Goal: Find specific page/section: Find specific page/section

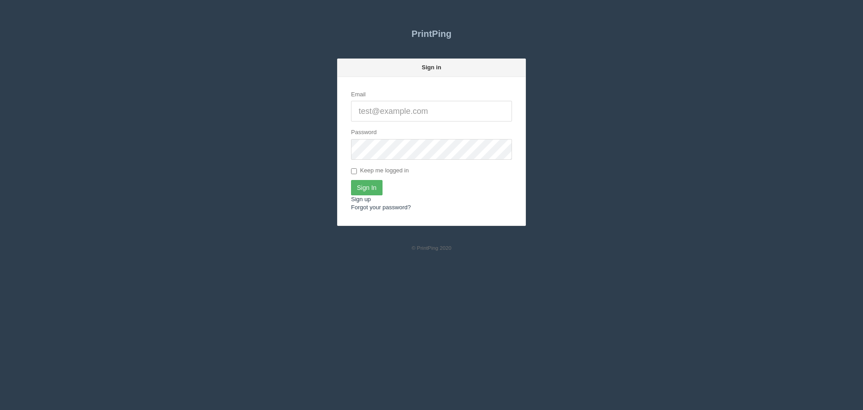
type input "[PERSON_NAME][EMAIL_ADDRESS][DOMAIN_NAME]"
click at [368, 185] on input "Sign In" at bounding box center [366, 187] width 31 height 15
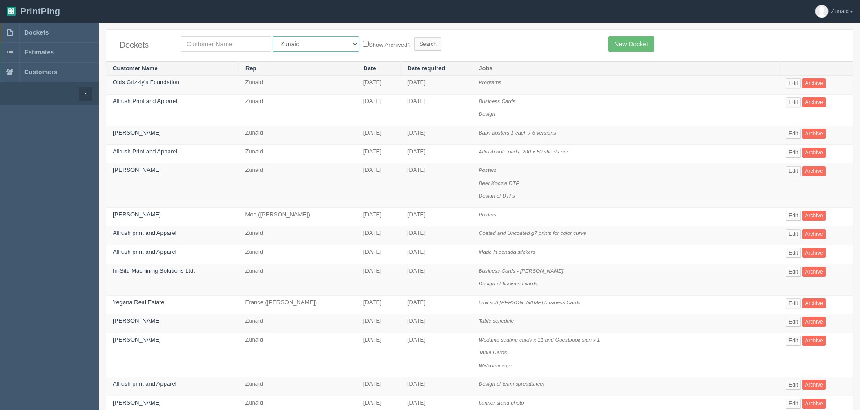
click at [293, 46] on select "All Users [PERSON_NAME] Test 1 [PERSON_NAME] [PERSON_NAME] [PERSON_NAME] France…" at bounding box center [316, 43] width 86 height 15
select select "1"
click at [273, 36] on select "All Users [PERSON_NAME] Test 1 [PERSON_NAME] [PERSON_NAME] [PERSON_NAME] France…" at bounding box center [316, 43] width 86 height 15
click at [233, 46] on input "text" at bounding box center [226, 43] width 90 height 15
type input "amra"
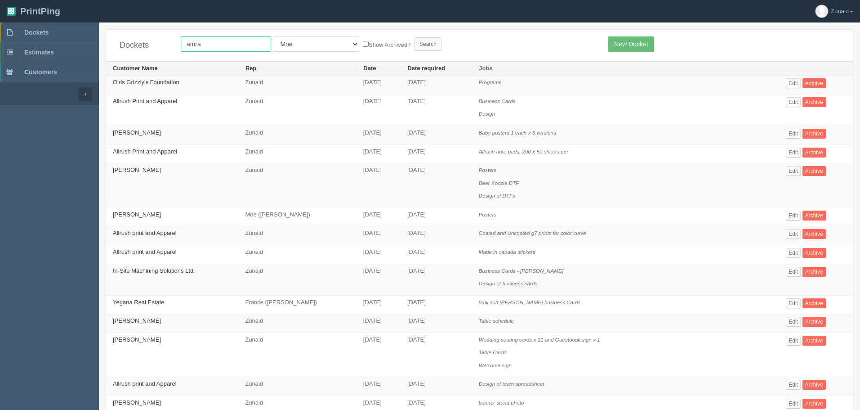
click at [414, 37] on input "Search" at bounding box center [427, 43] width 27 height 13
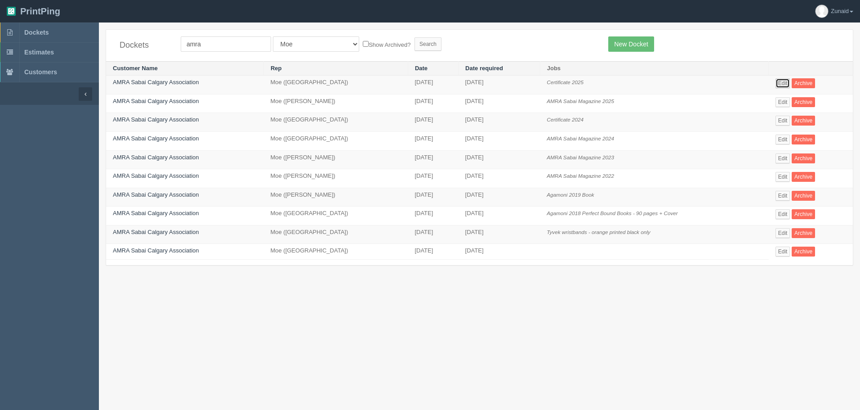
click at [784, 81] on link "Edit" at bounding box center [782, 83] width 15 height 10
